Goal: Information Seeking & Learning: Learn about a topic

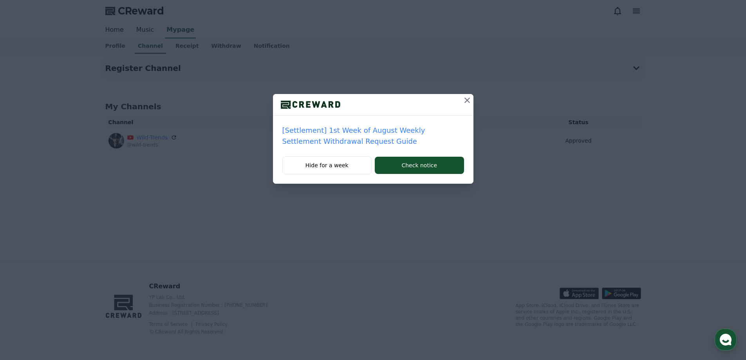
click at [464, 96] on icon at bounding box center [467, 100] width 9 height 9
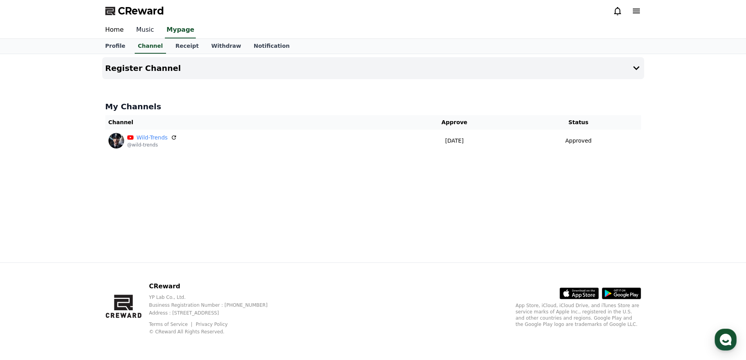
click at [139, 32] on link "Music" at bounding box center [145, 30] width 31 height 16
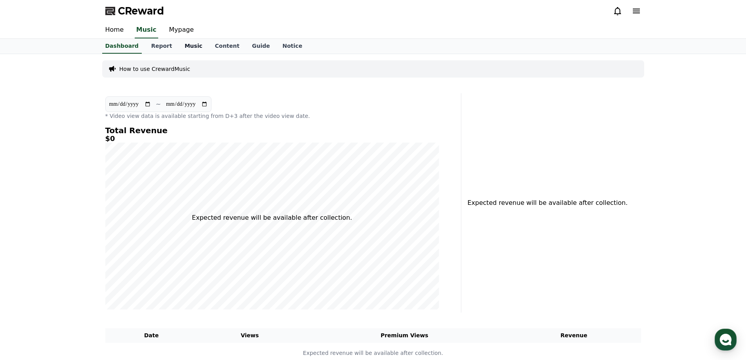
click at [178, 44] on link "Music" at bounding box center [193, 46] width 30 height 15
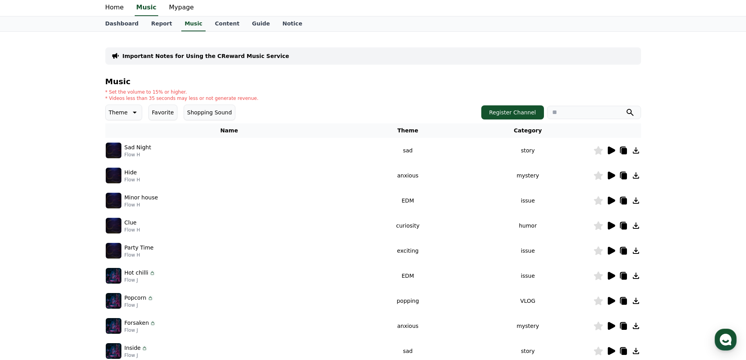
scroll to position [39, 0]
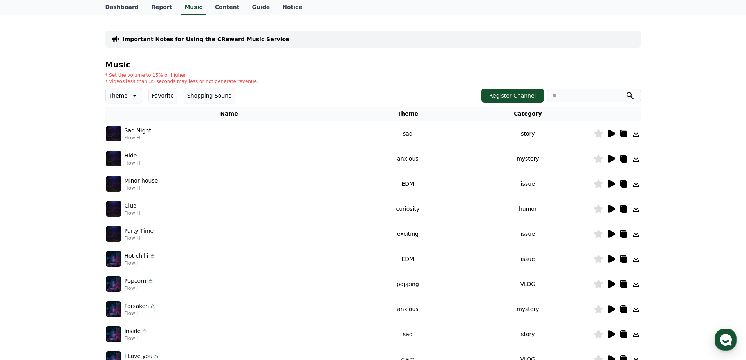
click at [638, 132] on icon at bounding box center [635, 133] width 9 height 9
click at [637, 158] on icon at bounding box center [636, 158] width 6 height 6
click at [636, 184] on icon at bounding box center [636, 184] width 6 height 6
click at [635, 208] on icon at bounding box center [636, 209] width 6 height 6
click at [635, 235] on icon at bounding box center [635, 233] width 9 height 9
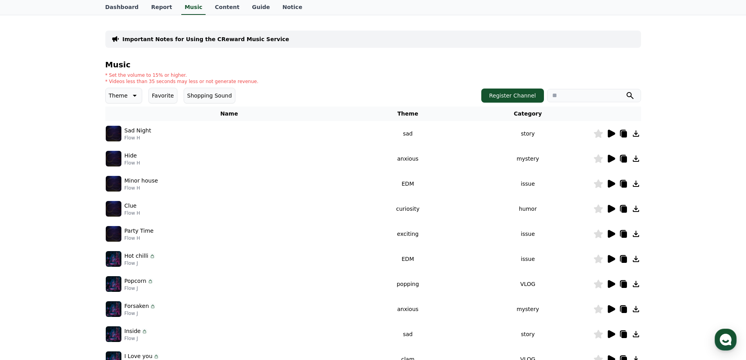
click at [636, 258] on icon at bounding box center [636, 259] width 6 height 6
drag, startPoint x: 634, startPoint y: 286, endPoint x: 635, endPoint y: 291, distance: 5.2
click at [634, 286] on icon at bounding box center [635, 283] width 9 height 9
click at [635, 309] on icon at bounding box center [636, 309] width 6 height 6
click at [635, 334] on icon at bounding box center [635, 333] width 9 height 9
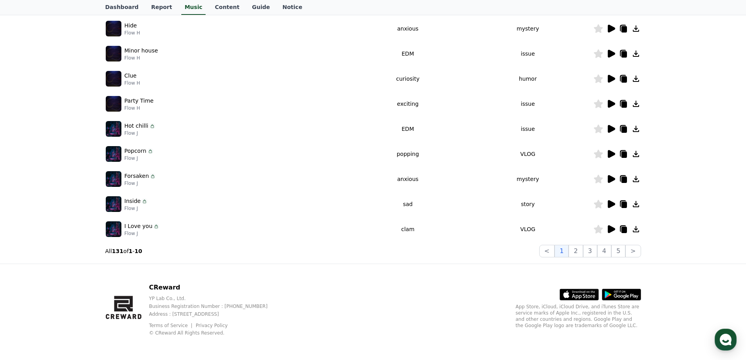
scroll to position [170, 0]
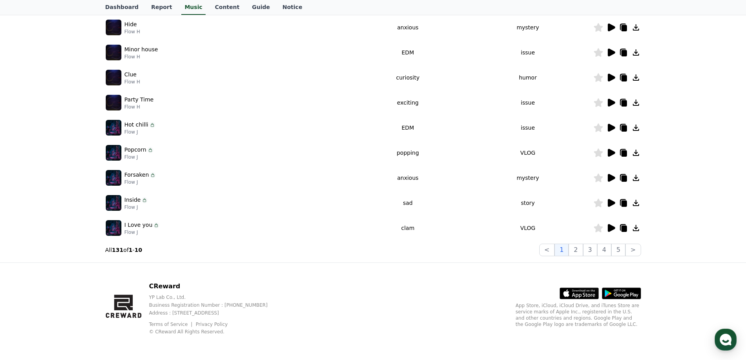
click at [636, 228] on icon at bounding box center [636, 228] width 6 height 6
click at [583, 250] on button "2" at bounding box center [590, 250] width 14 height 13
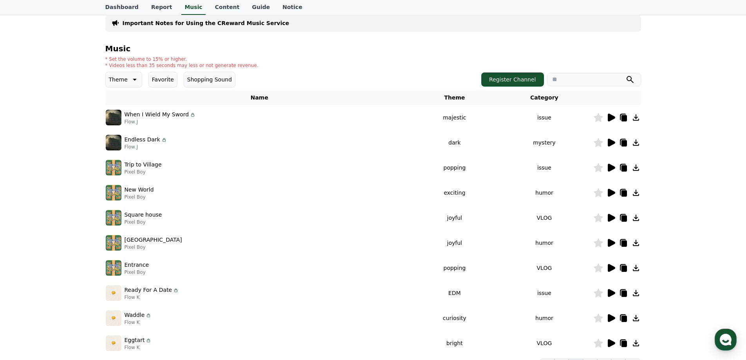
scroll to position [53, 0]
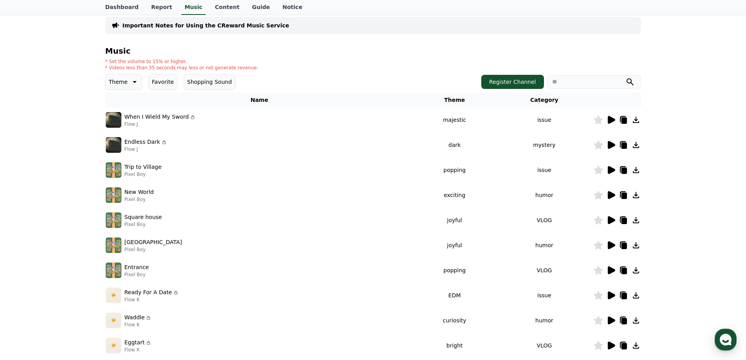
click at [635, 119] on icon at bounding box center [636, 120] width 6 height 6
click at [640, 145] on icon at bounding box center [635, 144] width 9 height 9
click at [637, 172] on icon at bounding box center [636, 170] width 6 height 6
click at [638, 196] on icon at bounding box center [635, 194] width 9 height 9
click at [638, 221] on icon at bounding box center [635, 219] width 9 height 9
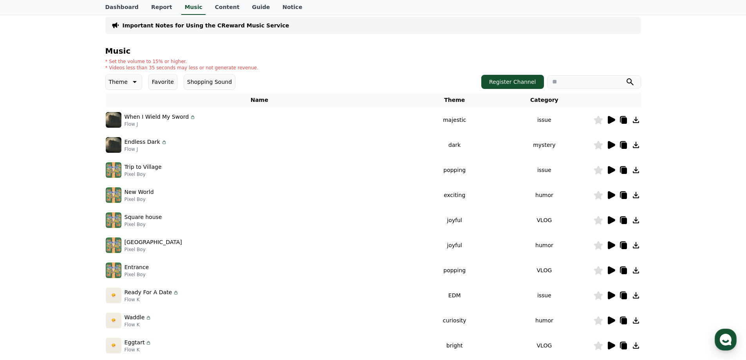
click at [636, 244] on icon at bounding box center [636, 245] width 6 height 6
click at [637, 268] on icon at bounding box center [635, 270] width 9 height 9
click at [636, 294] on icon at bounding box center [636, 295] width 6 height 6
click at [636, 322] on icon at bounding box center [636, 320] width 6 height 6
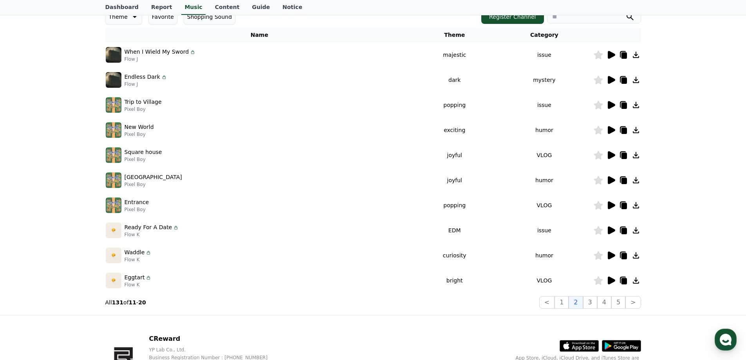
scroll to position [131, 0]
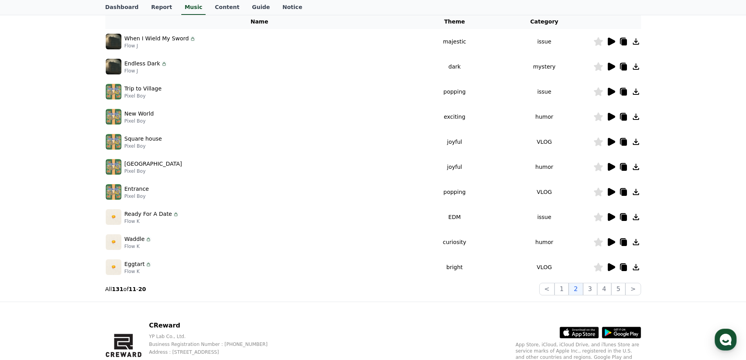
click at [638, 265] on icon at bounding box center [635, 266] width 9 height 9
click at [611, 287] on button "3" at bounding box center [618, 289] width 14 height 13
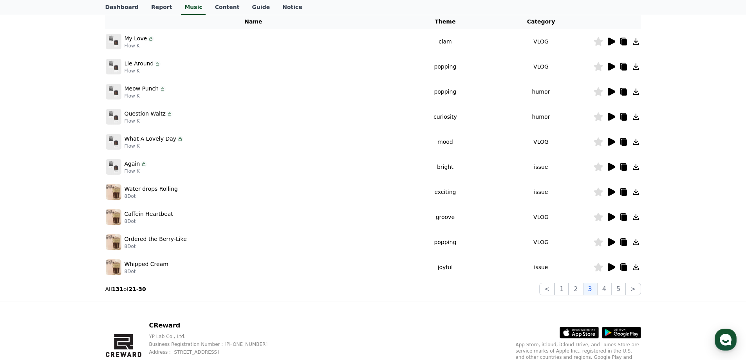
click at [635, 265] on icon at bounding box center [635, 266] width 9 height 9
click at [639, 243] on icon at bounding box center [635, 241] width 9 height 9
click at [640, 213] on icon at bounding box center [635, 216] width 9 height 9
click at [640, 191] on icon at bounding box center [635, 191] width 9 height 9
click at [638, 166] on icon at bounding box center [635, 166] width 9 height 9
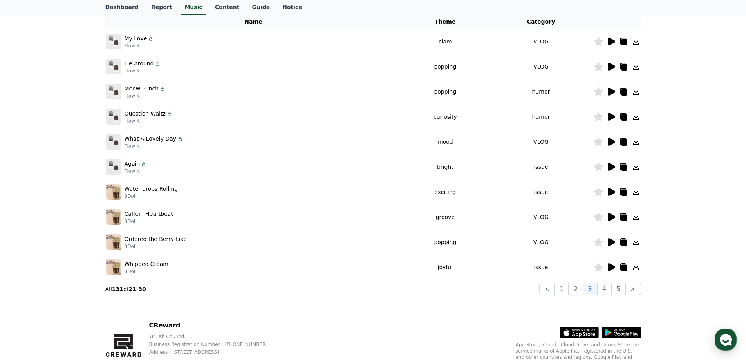
click at [636, 139] on icon at bounding box center [636, 142] width 6 height 6
click at [635, 115] on icon at bounding box center [635, 116] width 9 height 9
click at [634, 92] on icon at bounding box center [635, 91] width 9 height 9
click at [635, 67] on icon at bounding box center [635, 66] width 9 height 9
click at [638, 42] on icon at bounding box center [635, 41] width 9 height 9
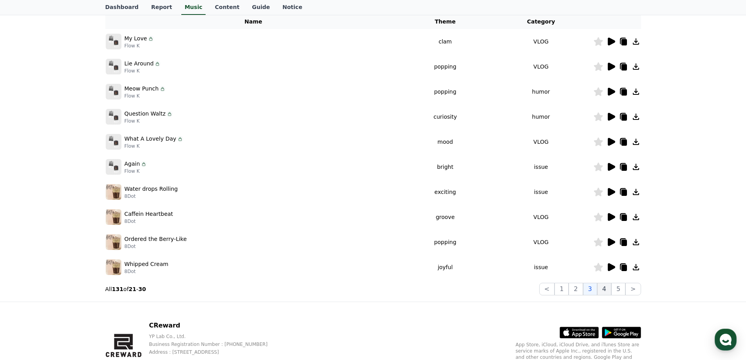
click at [608, 284] on button "4" at bounding box center [604, 289] width 14 height 13
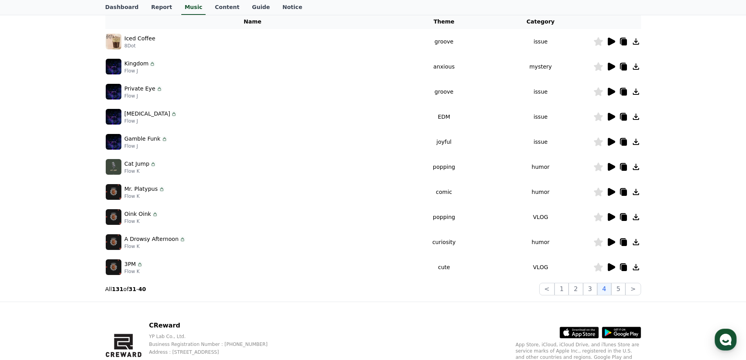
click at [635, 268] on icon at bounding box center [635, 266] width 9 height 9
click at [639, 241] on icon at bounding box center [635, 241] width 9 height 9
click at [638, 212] on td at bounding box center [617, 216] width 48 height 25
click at [638, 215] on icon at bounding box center [635, 216] width 9 height 9
click at [637, 191] on icon at bounding box center [635, 191] width 9 height 9
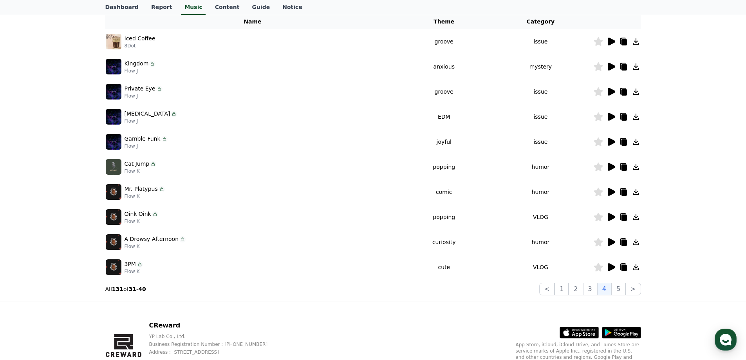
click at [635, 167] on icon at bounding box center [636, 167] width 6 height 6
click at [636, 142] on icon at bounding box center [636, 142] width 6 height 6
click at [636, 118] on icon at bounding box center [636, 117] width 6 height 6
click at [635, 92] on icon at bounding box center [636, 92] width 6 height 6
click at [636, 67] on icon at bounding box center [636, 66] width 6 height 6
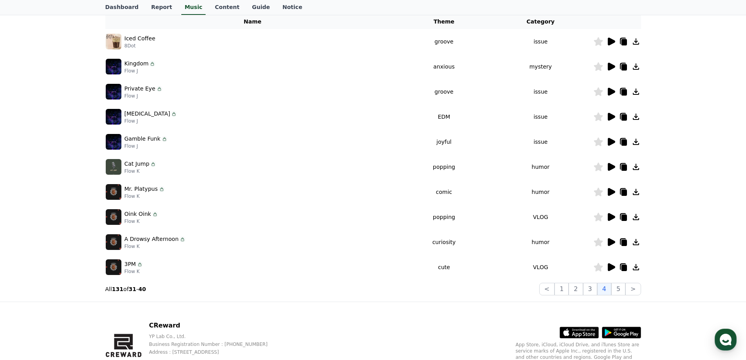
click at [636, 43] on icon at bounding box center [635, 41] width 9 height 9
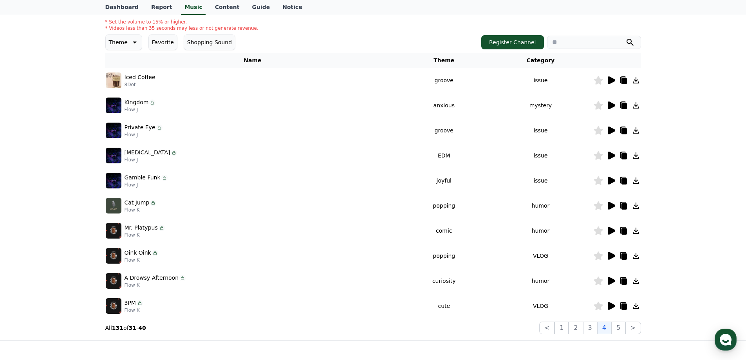
scroll to position [170, 0]
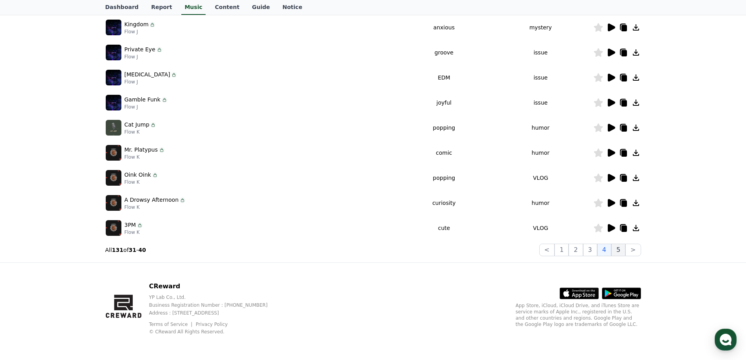
click at [621, 252] on button "5" at bounding box center [618, 250] width 14 height 13
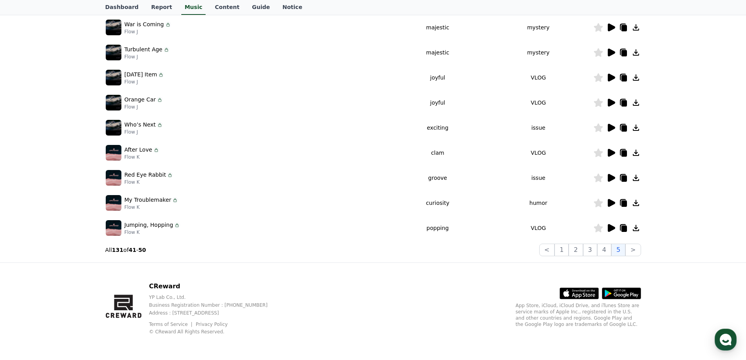
click at [638, 226] on icon at bounding box center [635, 227] width 9 height 9
click at [637, 203] on icon at bounding box center [636, 203] width 6 height 6
drag, startPoint x: 638, startPoint y: 178, endPoint x: 638, endPoint y: 173, distance: 5.1
click at [638, 178] on icon at bounding box center [635, 177] width 9 height 9
click at [639, 151] on icon at bounding box center [635, 152] width 9 height 9
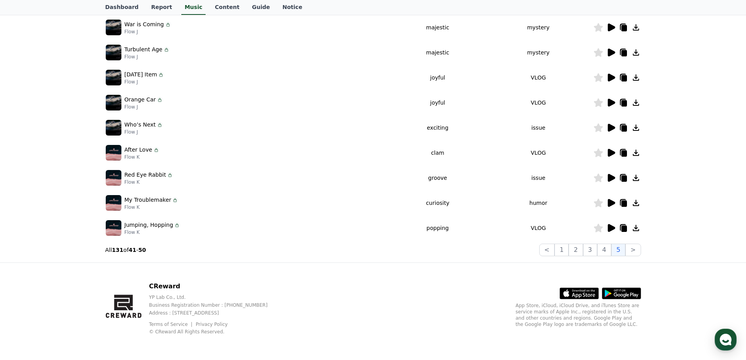
click at [636, 126] on icon at bounding box center [635, 127] width 9 height 9
click at [633, 98] on td at bounding box center [617, 102] width 48 height 25
click at [635, 101] on icon at bounding box center [635, 102] width 9 height 9
click at [638, 78] on icon at bounding box center [635, 77] width 9 height 9
click at [638, 54] on icon at bounding box center [635, 52] width 9 height 9
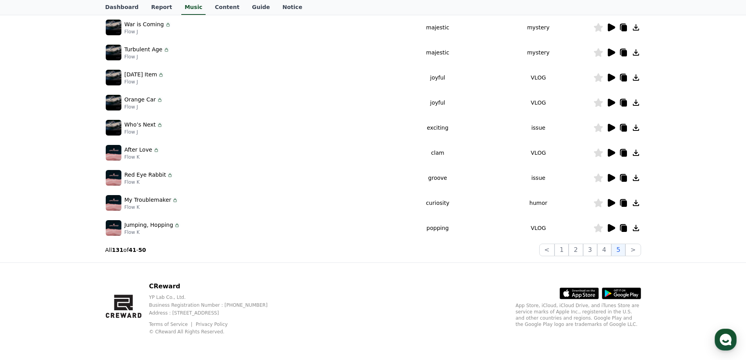
click at [635, 29] on icon at bounding box center [635, 27] width 9 height 9
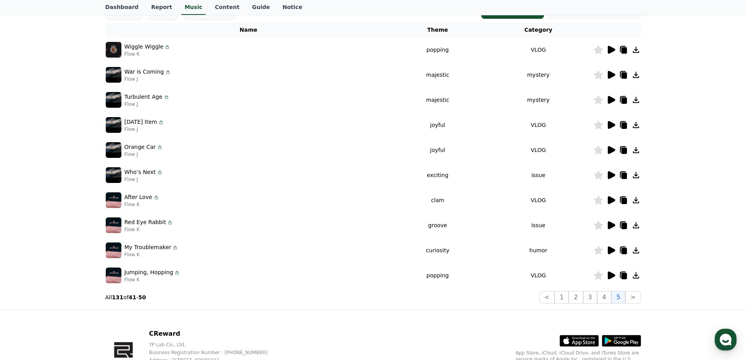
scroll to position [92, 0]
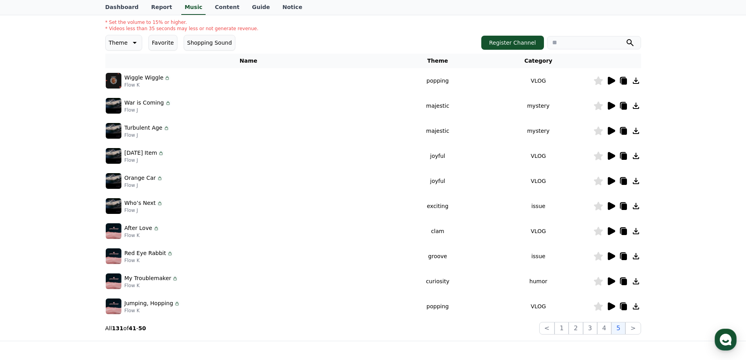
click at [636, 81] on icon at bounding box center [636, 81] width 6 height 6
click at [635, 325] on button ">" at bounding box center [633, 328] width 15 height 13
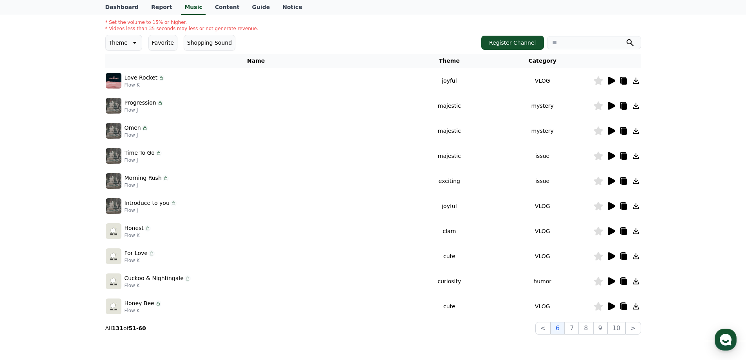
click at [638, 306] on icon at bounding box center [635, 306] width 9 height 9
click at [636, 282] on icon at bounding box center [636, 281] width 6 height 6
click at [638, 256] on icon at bounding box center [635, 255] width 9 height 9
click at [636, 234] on icon at bounding box center [636, 231] width 6 height 6
click at [636, 209] on icon at bounding box center [636, 206] width 6 height 6
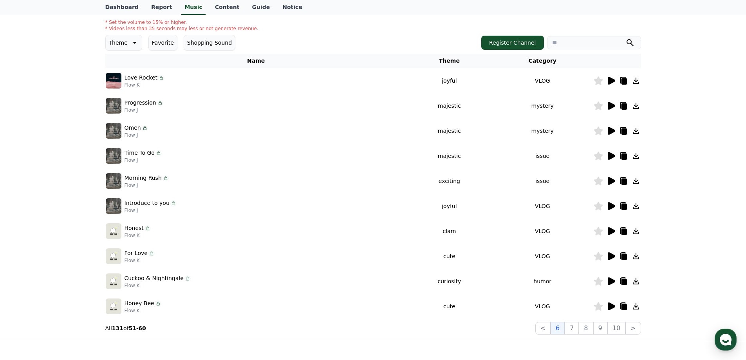
click at [639, 179] on icon at bounding box center [635, 180] width 9 height 9
click at [636, 156] on icon at bounding box center [636, 156] width 6 height 6
click at [637, 129] on icon at bounding box center [635, 130] width 9 height 9
click at [637, 107] on icon at bounding box center [635, 105] width 9 height 9
click at [637, 83] on icon at bounding box center [635, 80] width 9 height 9
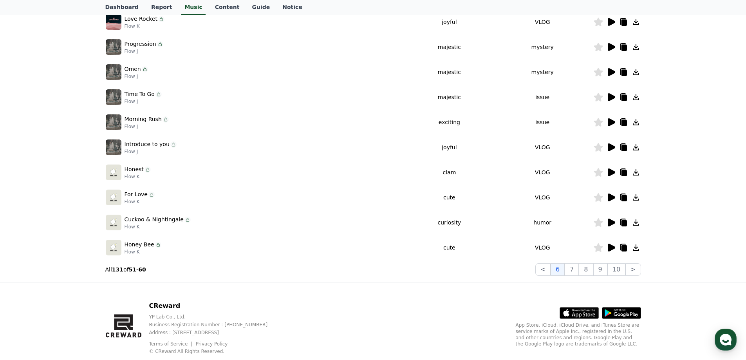
scroll to position [170, 0]
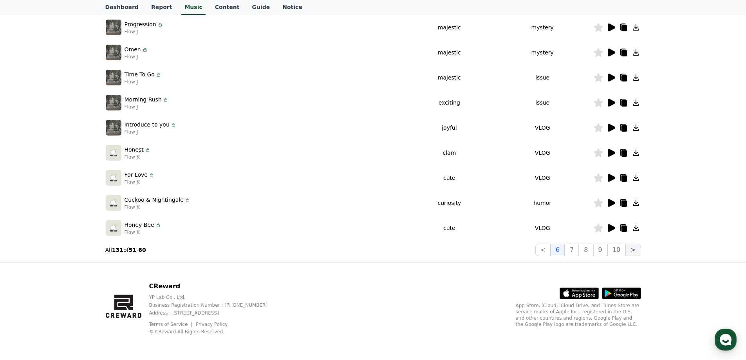
click at [632, 251] on button ">" at bounding box center [633, 250] width 15 height 13
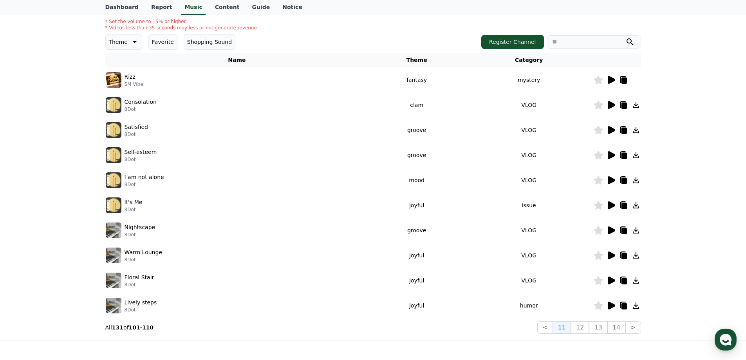
scroll to position [92, 0]
click at [637, 304] on icon at bounding box center [635, 306] width 9 height 9
click at [637, 279] on icon at bounding box center [635, 281] width 9 height 9
click at [637, 256] on icon at bounding box center [636, 256] width 6 height 6
drag, startPoint x: 637, startPoint y: 256, endPoint x: 690, endPoint y: 261, distance: 52.7
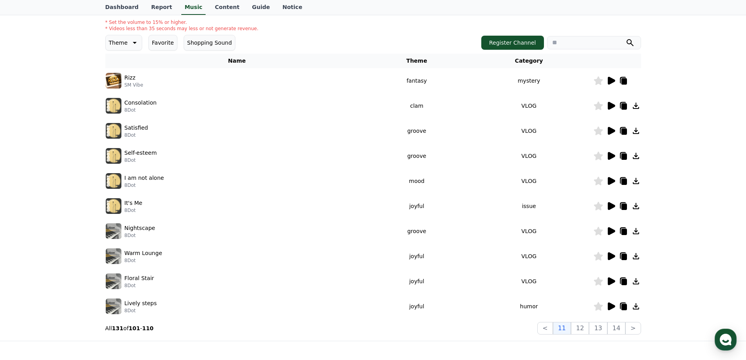
click at [700, 262] on div "Important Notes for Using the CReward Music Service Music * Set the volume to 1…" at bounding box center [373, 151] width 746 height 379
click at [635, 257] on icon at bounding box center [636, 256] width 6 height 6
click at [637, 231] on icon at bounding box center [636, 231] width 6 height 6
click at [636, 208] on icon at bounding box center [635, 205] width 9 height 9
click at [636, 180] on icon at bounding box center [636, 181] width 6 height 6
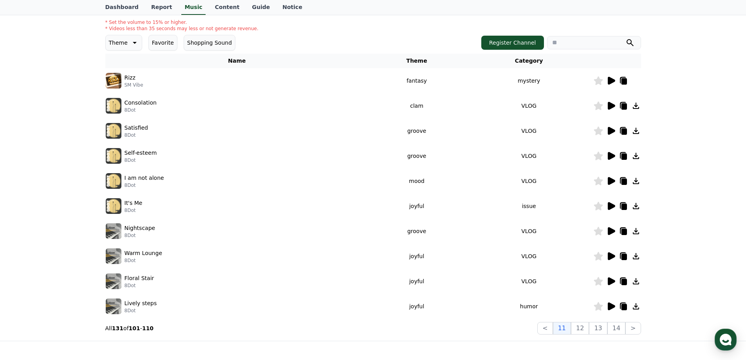
click at [634, 151] on icon at bounding box center [635, 155] width 9 height 9
click at [634, 130] on icon at bounding box center [635, 130] width 9 height 9
click at [635, 107] on icon at bounding box center [635, 105] width 9 height 9
click at [700, 185] on div "Important Notes for Using the CReward Music Service Music * Set the volume to 1…" at bounding box center [373, 151] width 746 height 379
click at [633, 329] on button ">" at bounding box center [633, 328] width 15 height 13
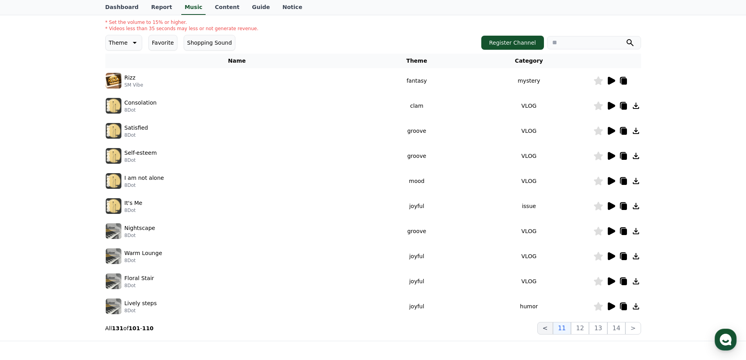
click at [553, 331] on button "<" at bounding box center [544, 328] width 15 height 13
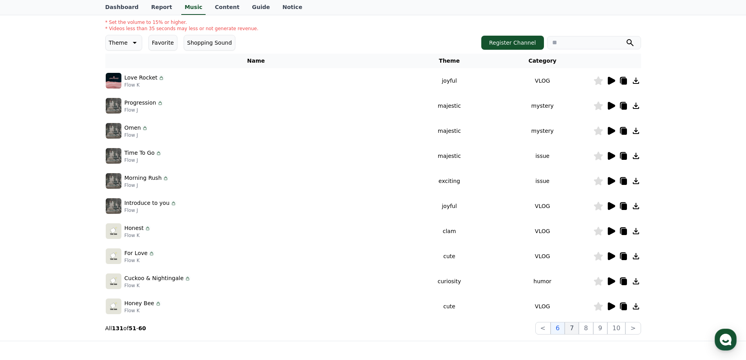
click at [579, 329] on button "7" at bounding box center [586, 328] width 14 height 13
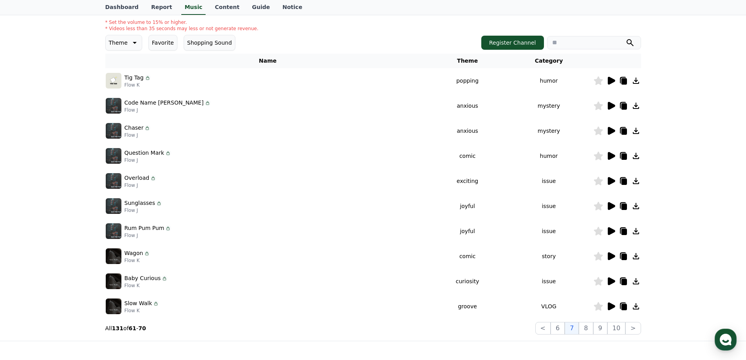
click at [638, 82] on icon at bounding box center [636, 81] width 6 height 6
click at [638, 107] on icon at bounding box center [635, 105] width 9 height 9
click at [638, 129] on icon at bounding box center [635, 130] width 9 height 9
click at [638, 157] on icon at bounding box center [635, 155] width 9 height 9
click at [637, 179] on icon at bounding box center [635, 180] width 9 height 9
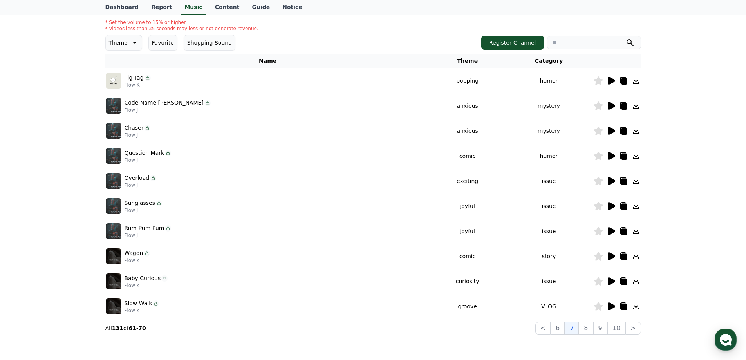
click at [638, 203] on icon at bounding box center [635, 205] width 9 height 9
click at [638, 230] on icon at bounding box center [635, 230] width 9 height 9
click at [636, 255] on icon at bounding box center [635, 255] width 9 height 9
click at [636, 279] on icon at bounding box center [636, 281] width 6 height 6
click at [636, 306] on icon at bounding box center [636, 306] width 6 height 6
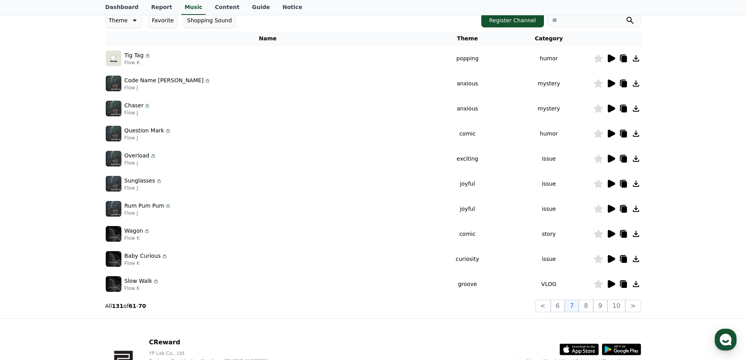
scroll to position [131, 0]
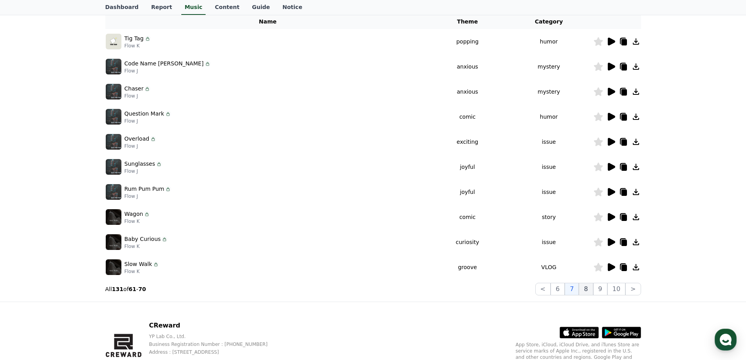
click at [608, 290] on button "8" at bounding box center [617, 289] width 18 height 13
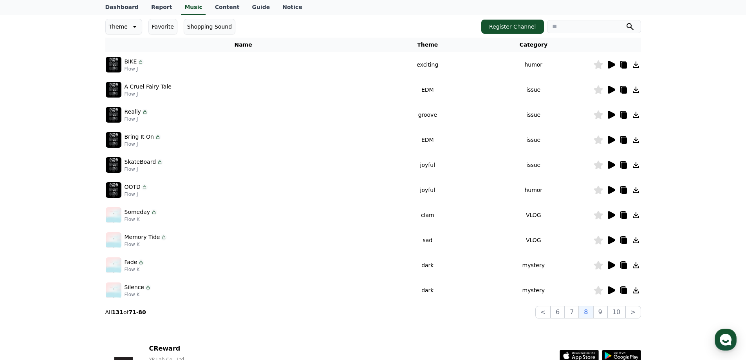
scroll to position [92, 0]
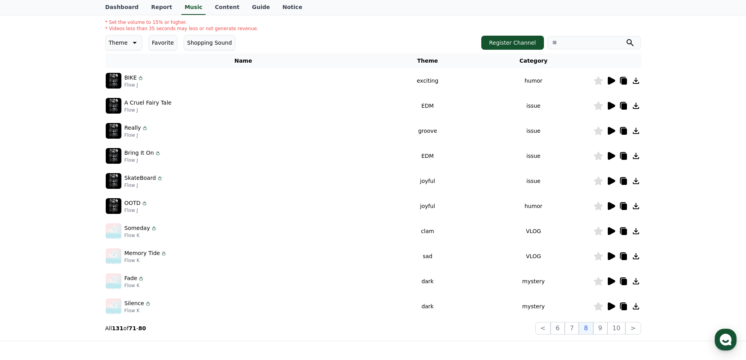
click at [635, 81] on icon at bounding box center [636, 81] width 6 height 6
click at [634, 104] on icon at bounding box center [635, 105] width 9 height 9
click at [637, 132] on icon at bounding box center [635, 130] width 9 height 9
click at [637, 155] on icon at bounding box center [635, 155] width 9 height 9
click at [638, 181] on icon at bounding box center [635, 180] width 9 height 9
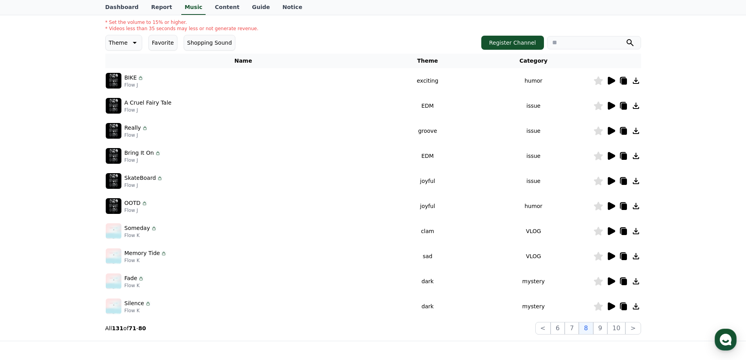
click at [638, 203] on icon at bounding box center [635, 205] width 9 height 9
click at [638, 232] on icon at bounding box center [636, 231] width 6 height 6
click at [636, 252] on icon at bounding box center [635, 255] width 9 height 9
click at [638, 278] on icon at bounding box center [635, 281] width 9 height 9
click at [638, 305] on icon at bounding box center [635, 306] width 9 height 9
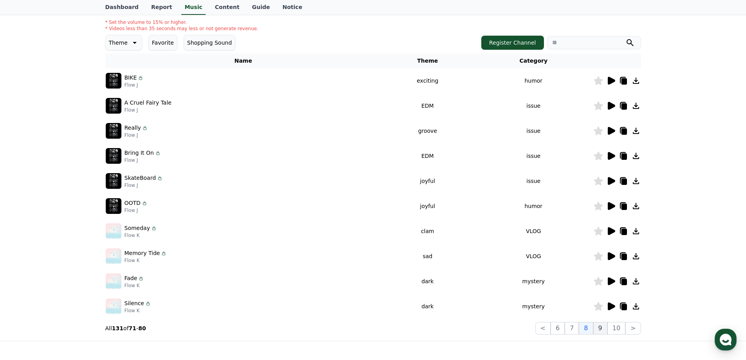
click at [598, 327] on button "9" at bounding box center [600, 328] width 14 height 13
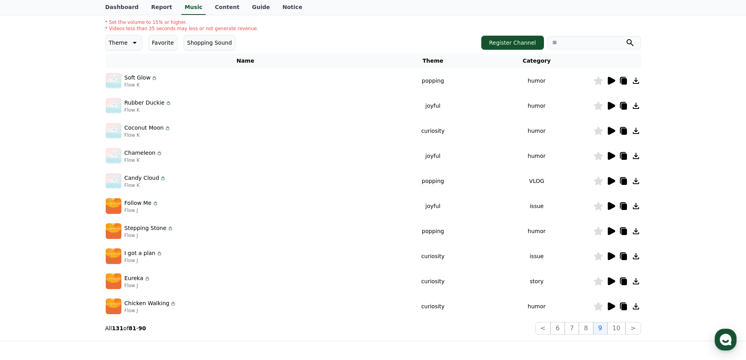
click at [638, 307] on icon at bounding box center [635, 306] width 9 height 9
click at [635, 279] on icon at bounding box center [635, 281] width 9 height 9
click at [636, 253] on icon at bounding box center [635, 255] width 9 height 9
click at [638, 231] on icon at bounding box center [635, 230] width 9 height 9
click at [637, 204] on icon at bounding box center [635, 205] width 9 height 9
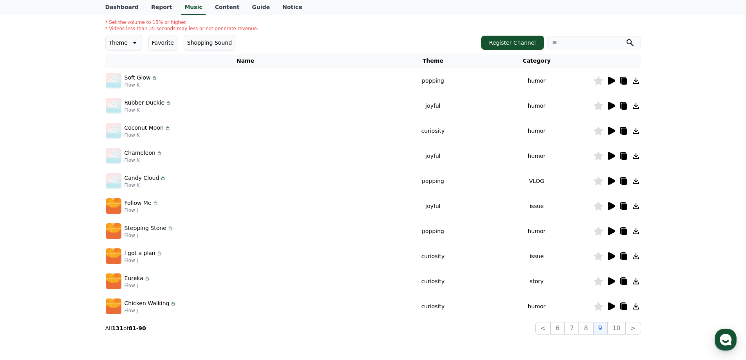
click at [638, 179] on icon at bounding box center [635, 180] width 9 height 9
click at [638, 155] on icon at bounding box center [635, 155] width 9 height 9
click at [635, 130] on icon at bounding box center [635, 130] width 9 height 9
click at [636, 103] on icon at bounding box center [636, 106] width 6 height 6
click at [636, 81] on icon at bounding box center [636, 81] width 6 height 6
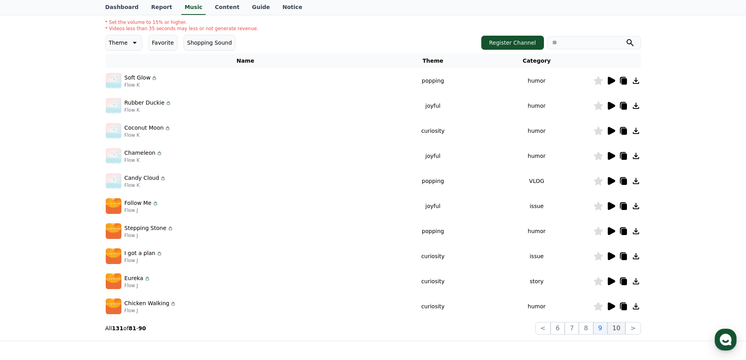
click at [622, 326] on button "10" at bounding box center [617, 328] width 18 height 13
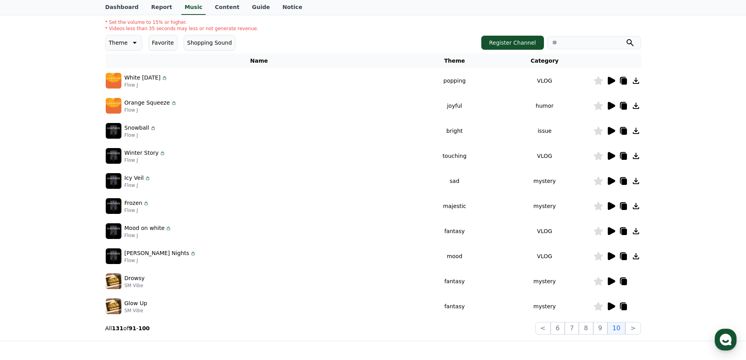
click at [638, 256] on icon at bounding box center [635, 255] width 9 height 9
click at [639, 230] on icon at bounding box center [635, 230] width 9 height 9
click at [636, 205] on icon at bounding box center [636, 206] width 6 height 6
click at [635, 184] on icon at bounding box center [636, 181] width 6 height 6
click at [636, 155] on icon at bounding box center [636, 156] width 6 height 6
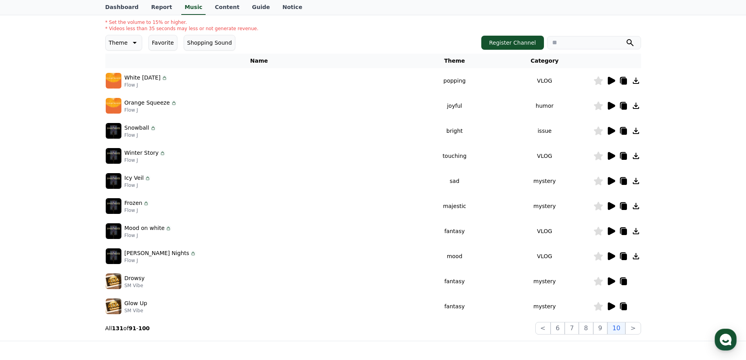
click at [636, 132] on icon at bounding box center [636, 131] width 6 height 6
click at [636, 106] on icon at bounding box center [636, 106] width 6 height 6
click at [636, 79] on icon at bounding box center [635, 80] width 9 height 9
click at [709, 135] on div "Important Notes for Using the CReward Music Service Music * Set the volume to 1…" at bounding box center [373, 151] width 746 height 379
click at [631, 329] on button ">" at bounding box center [633, 328] width 15 height 13
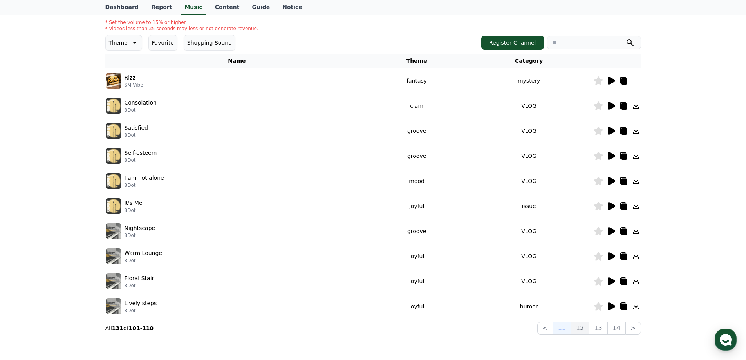
click at [589, 329] on button "12" at bounding box center [598, 328] width 18 height 13
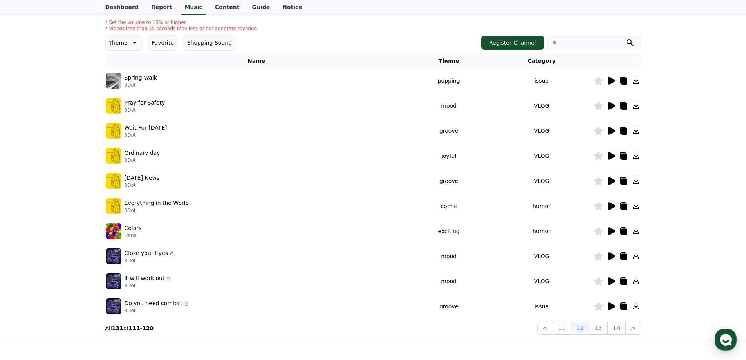
click at [638, 306] on icon at bounding box center [635, 306] width 9 height 9
click at [638, 281] on icon at bounding box center [635, 281] width 9 height 9
click at [636, 257] on icon at bounding box center [636, 256] width 6 height 6
click at [637, 230] on icon at bounding box center [636, 231] width 6 height 6
click at [638, 205] on icon at bounding box center [635, 205] width 9 height 9
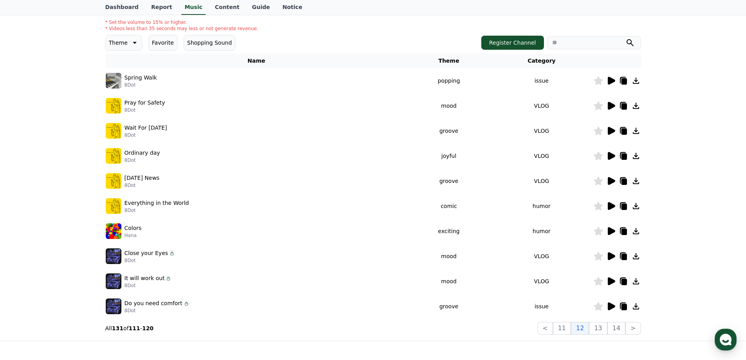
click at [637, 181] on icon at bounding box center [636, 181] width 6 height 6
click at [637, 157] on icon at bounding box center [635, 155] width 9 height 9
click at [638, 133] on icon at bounding box center [636, 131] width 6 height 6
click at [639, 107] on icon at bounding box center [635, 105] width 9 height 9
click at [638, 81] on icon at bounding box center [635, 80] width 9 height 9
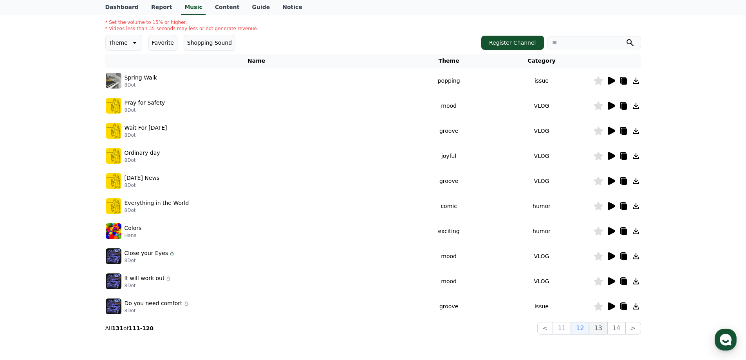
click at [626, 325] on button "13" at bounding box center [633, 328] width 15 height 13
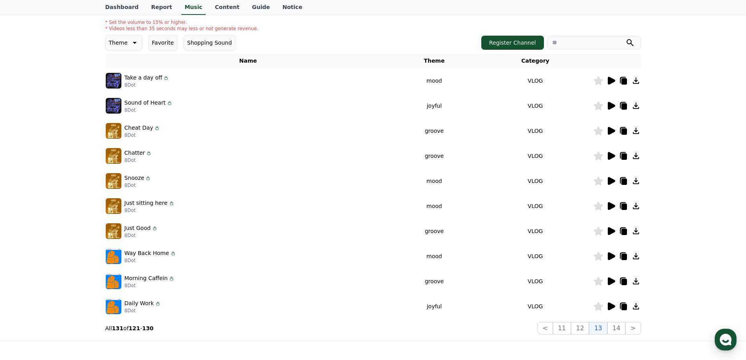
click at [636, 306] on icon at bounding box center [636, 306] width 6 height 6
click at [636, 280] on icon at bounding box center [636, 281] width 6 height 6
click at [635, 253] on icon at bounding box center [635, 255] width 9 height 9
click at [635, 231] on icon at bounding box center [635, 230] width 9 height 9
click at [637, 204] on icon at bounding box center [635, 205] width 9 height 9
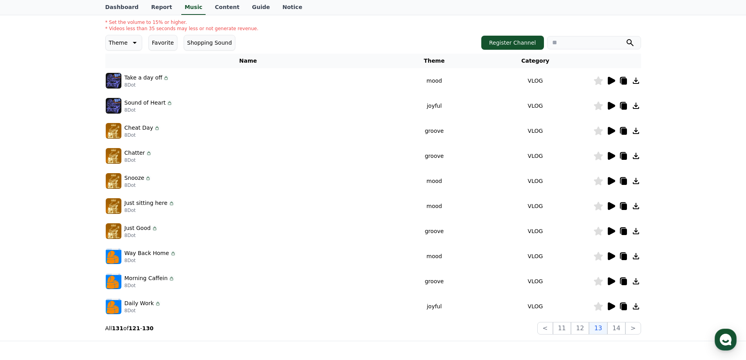
click at [635, 178] on icon at bounding box center [635, 180] width 9 height 9
click at [637, 157] on icon at bounding box center [635, 155] width 9 height 9
click at [636, 128] on icon at bounding box center [636, 131] width 6 height 6
click at [635, 107] on icon at bounding box center [636, 106] width 6 height 6
click at [636, 81] on icon at bounding box center [636, 81] width 6 height 6
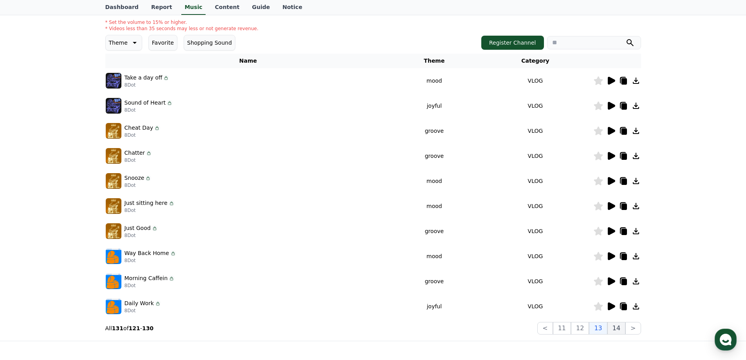
click at [615, 329] on button "14" at bounding box center [617, 328] width 18 height 13
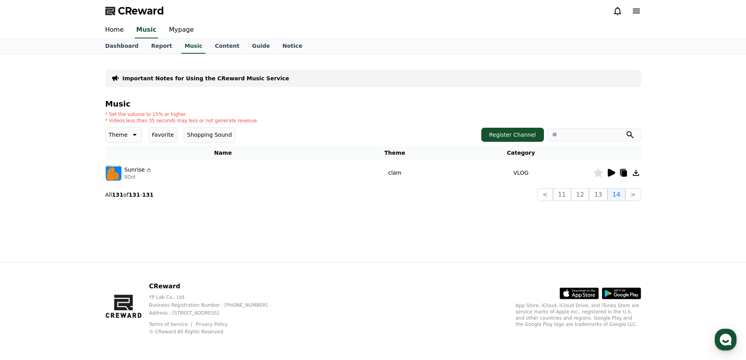
click at [636, 171] on icon at bounding box center [635, 172] width 9 height 9
click at [586, 134] on input "search" at bounding box center [594, 134] width 94 height 13
click at [626, 130] on button "submit" at bounding box center [630, 134] width 9 height 9
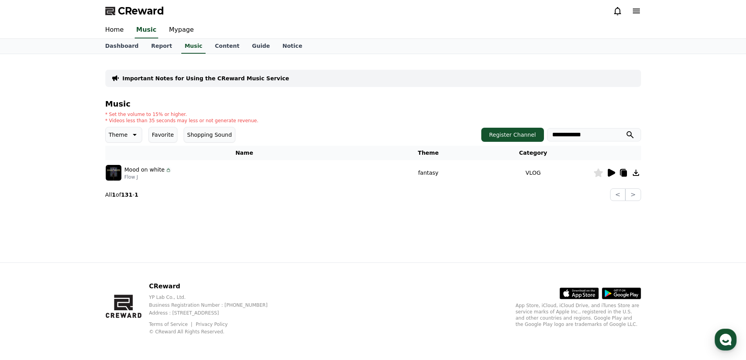
click at [613, 172] on icon at bounding box center [611, 173] width 7 height 8
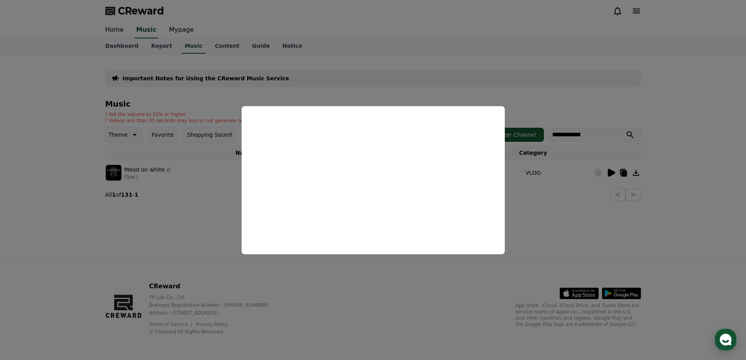
click at [454, 281] on button "close modal" at bounding box center [373, 180] width 746 height 360
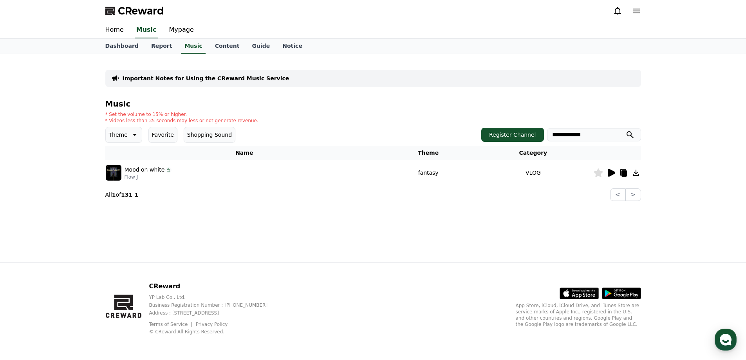
click at [593, 136] on input "**********" at bounding box center [594, 134] width 94 height 13
click at [626, 130] on button "submit" at bounding box center [630, 134] width 9 height 9
click at [611, 172] on icon at bounding box center [611, 173] width 7 height 8
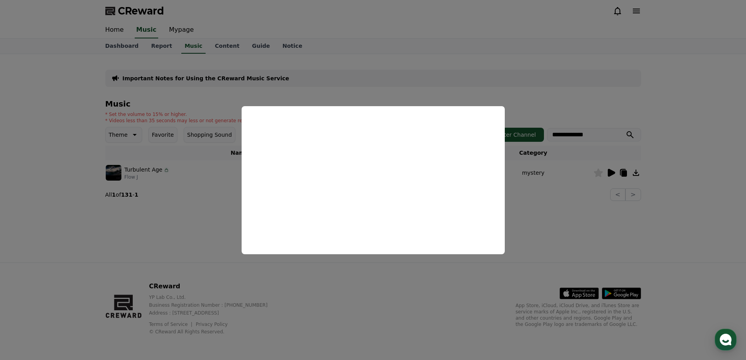
click at [606, 184] on button "close modal" at bounding box center [373, 180] width 746 height 360
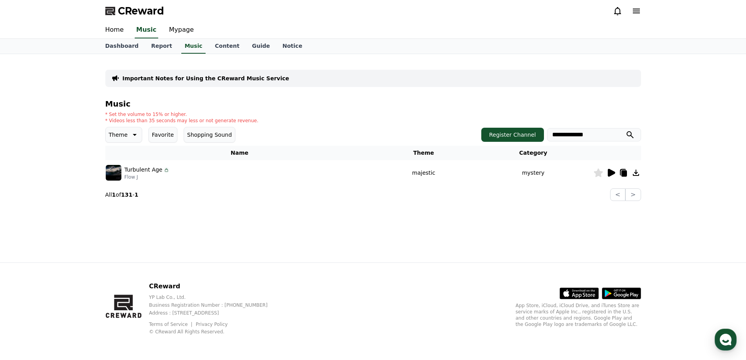
click at [582, 135] on input "**********" at bounding box center [594, 134] width 94 height 13
click at [626, 130] on button "submit" at bounding box center [630, 134] width 9 height 9
click at [610, 174] on icon at bounding box center [611, 173] width 7 height 8
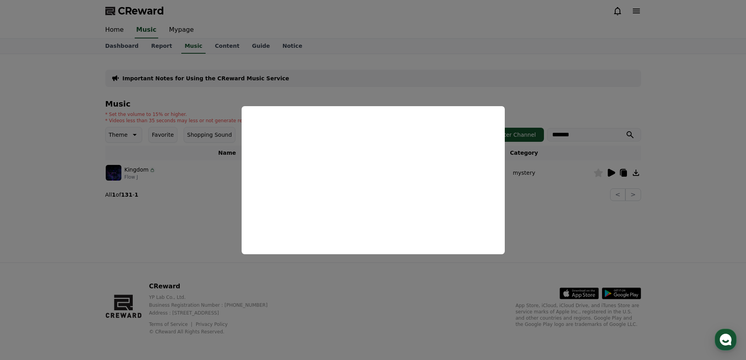
drag, startPoint x: 632, startPoint y: 166, endPoint x: 583, endPoint y: 162, distance: 49.1
click at [632, 166] on button "close modal" at bounding box center [373, 180] width 746 height 360
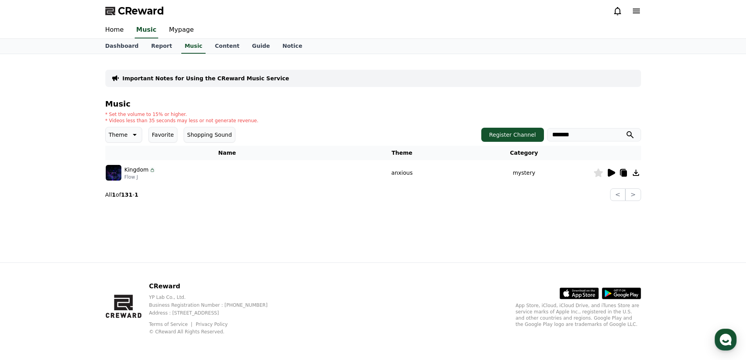
click at [576, 134] on input "*******" at bounding box center [594, 134] width 94 height 13
type input "********"
click at [626, 130] on button "submit" at bounding box center [630, 134] width 9 height 9
click at [608, 176] on icon at bounding box center [610, 172] width 9 height 9
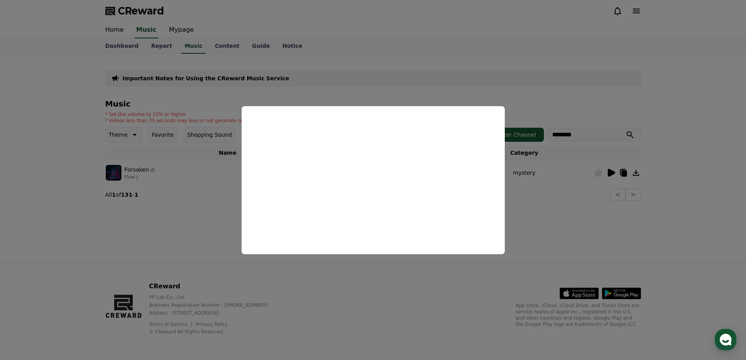
click at [390, 303] on button "close modal" at bounding box center [373, 180] width 746 height 360
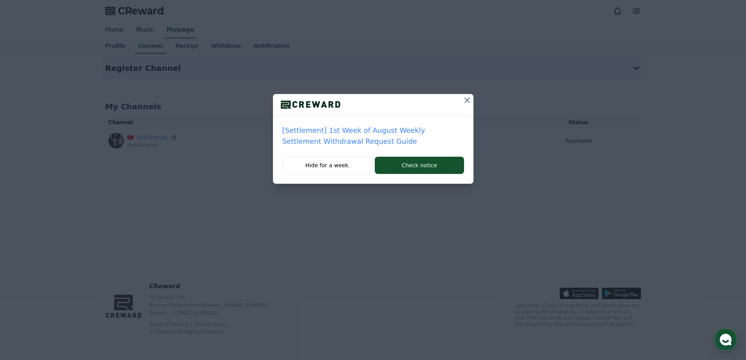
click at [247, 70] on div "[Settlement] 1st Week of August Weekly Settlement Withdrawal Request Guide Hide…" at bounding box center [373, 98] width 746 height 196
drag, startPoint x: 179, startPoint y: 46, endPoint x: 305, endPoint y: 61, distance: 127.0
click at [179, 45] on div "[Settlement] 1st Week of August Weekly Settlement Withdrawal Request Guide Hide…" at bounding box center [373, 98] width 746 height 196
click at [467, 101] on icon at bounding box center [467, 100] width 9 height 9
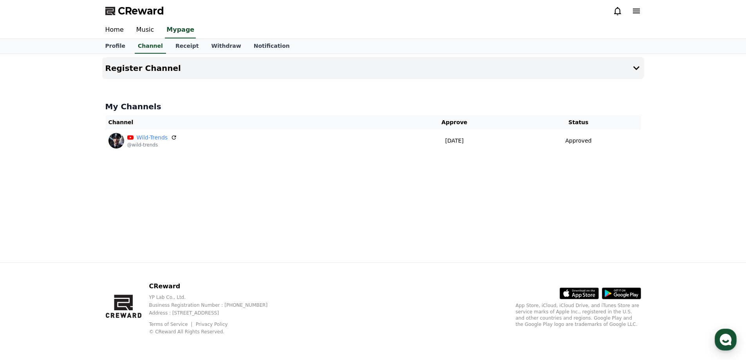
click at [467, 101] on h4 "My Channels" at bounding box center [373, 106] width 536 height 11
click at [144, 29] on link "Music" at bounding box center [145, 30] width 31 height 16
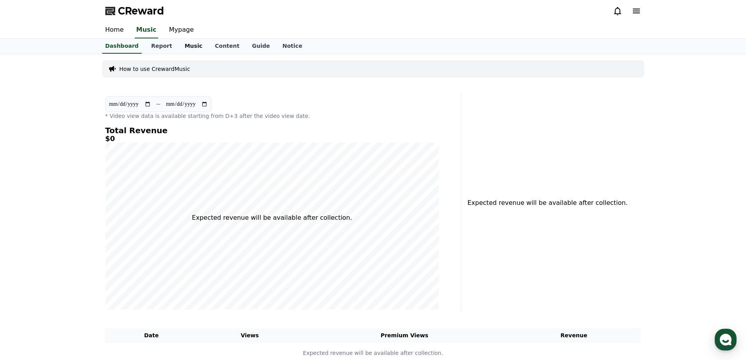
click at [179, 44] on link "Music" at bounding box center [193, 46] width 30 height 15
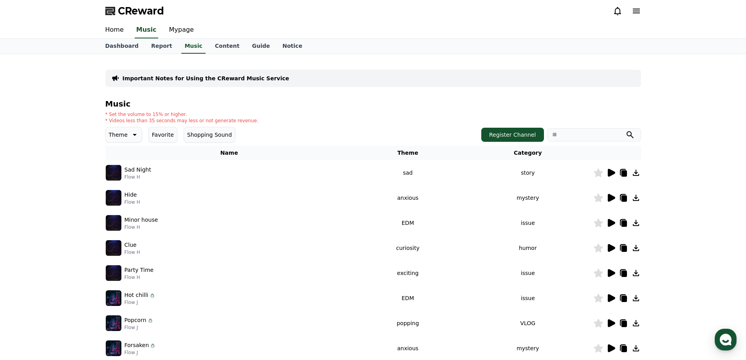
click at [579, 137] on input "search" at bounding box center [594, 134] width 94 height 13
click at [626, 130] on button "submit" at bounding box center [630, 134] width 9 height 9
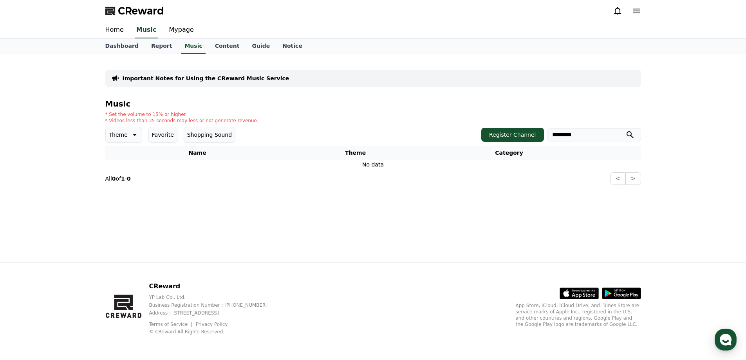
click at [626, 130] on button "submit" at bounding box center [630, 134] width 9 height 9
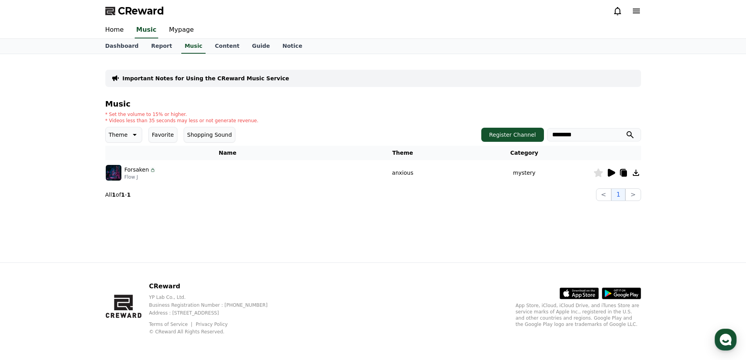
click at [614, 172] on icon at bounding box center [611, 173] width 7 height 8
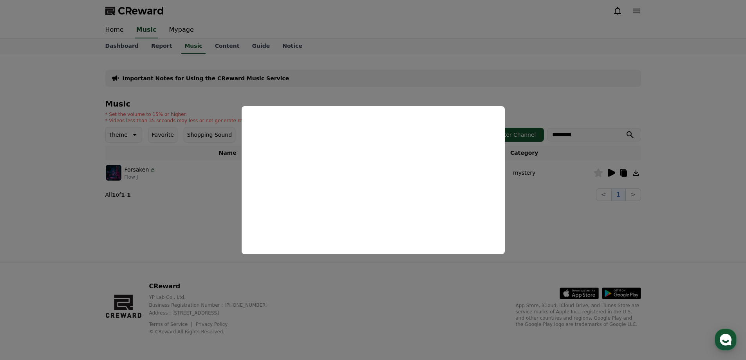
click at [548, 209] on button "close modal" at bounding box center [373, 180] width 746 height 360
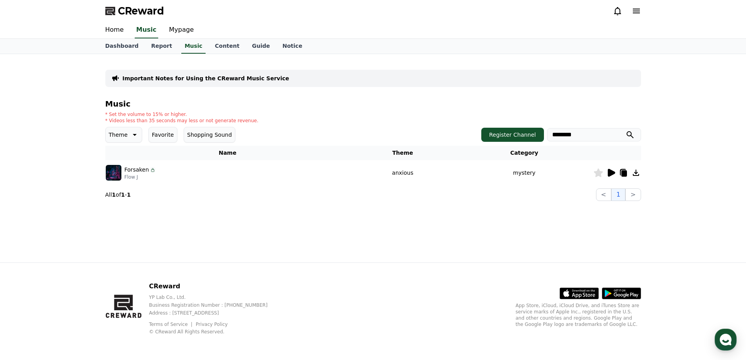
click at [623, 172] on icon at bounding box center [623, 173] width 5 height 6
drag, startPoint x: 584, startPoint y: 138, endPoint x: 410, endPoint y: 132, distance: 174.8
click at [411, 132] on div "Theme Favorite Shopping Sound Register Channel ********" at bounding box center [373, 135] width 536 height 16
type input "********"
click at [626, 130] on button "submit" at bounding box center [630, 134] width 9 height 9
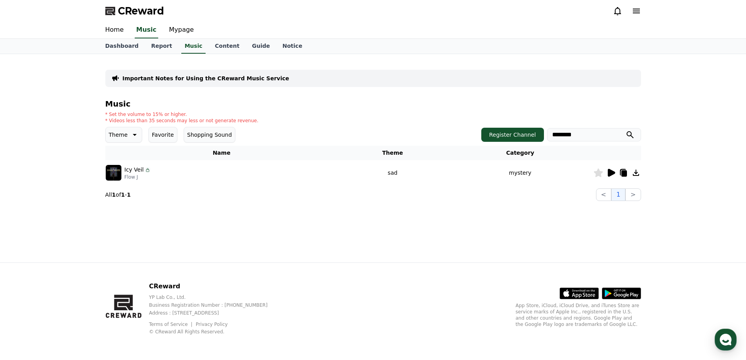
click at [613, 173] on icon at bounding box center [611, 173] width 7 height 8
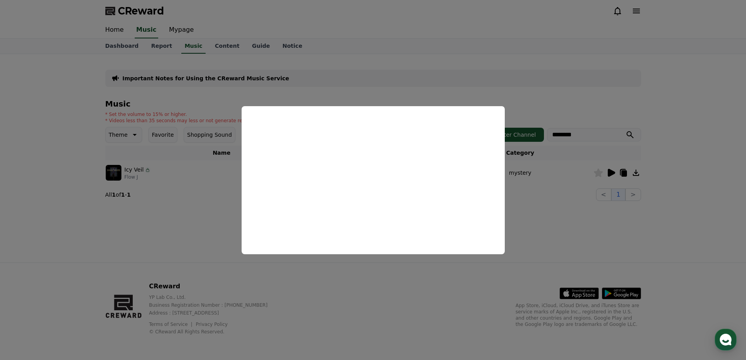
click at [378, 284] on button "close modal" at bounding box center [373, 180] width 746 height 360
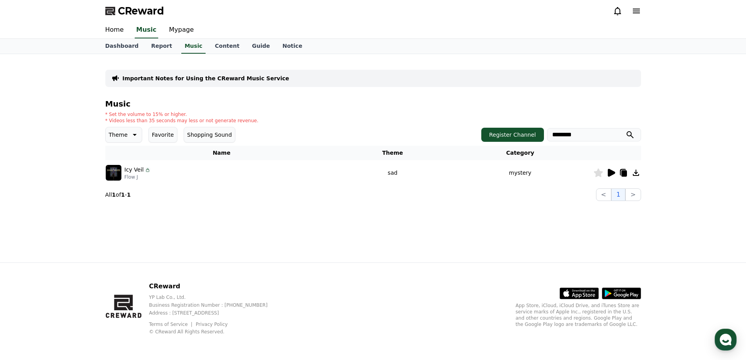
click at [676, 193] on div "Important Notes for Using the CReward Music Service Music * Set the volume to 1…" at bounding box center [373, 158] width 746 height 208
click at [391, 256] on div "Important Notes for Using the CReward Music Service Music * Set the volume to 1…" at bounding box center [373, 158] width 548 height 208
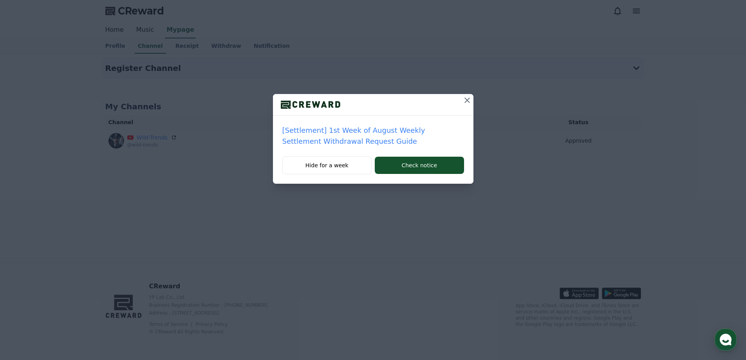
click at [467, 100] on icon at bounding box center [467, 100] width 5 height 5
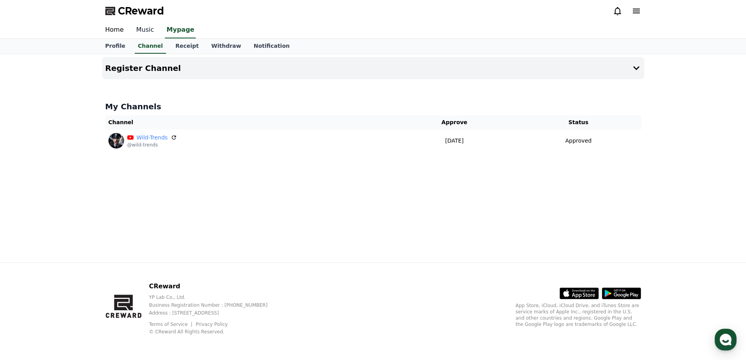
click at [146, 29] on link "Music" at bounding box center [145, 30] width 31 height 16
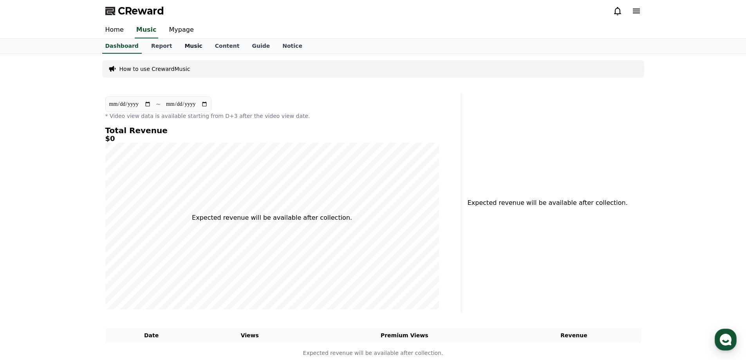
click at [182, 40] on link "Music" at bounding box center [193, 46] width 30 height 15
